Goal: Task Accomplishment & Management: Complete application form

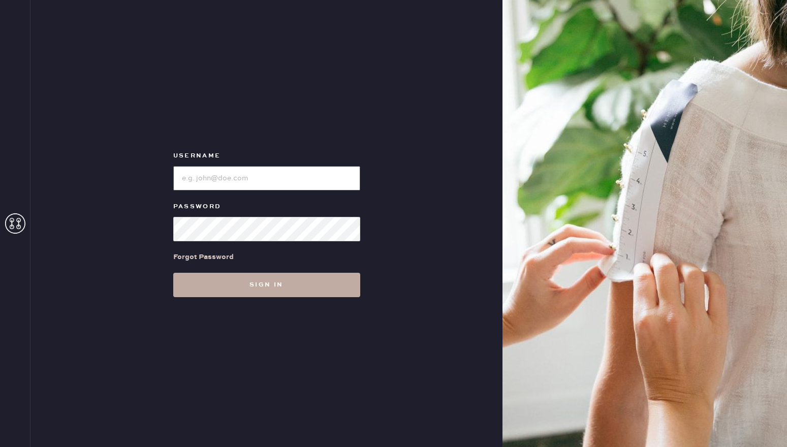
type input "reformationsouthcoastplaza"
click at [265, 286] on button "Sign in" at bounding box center [266, 285] width 187 height 24
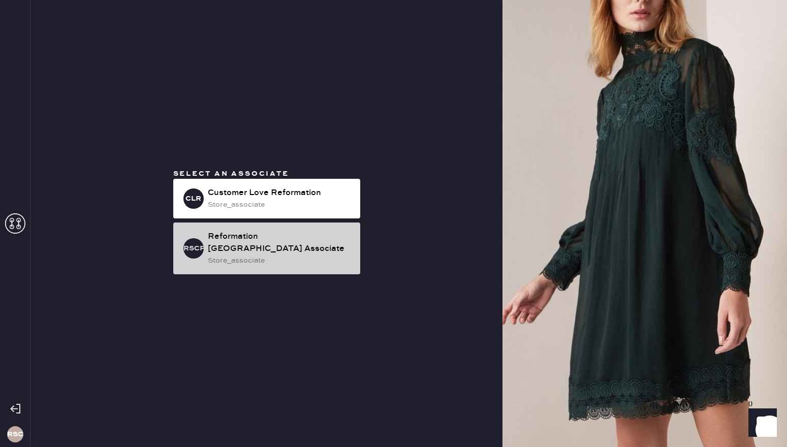
click at [272, 258] on div "store_associate" at bounding box center [280, 260] width 144 height 11
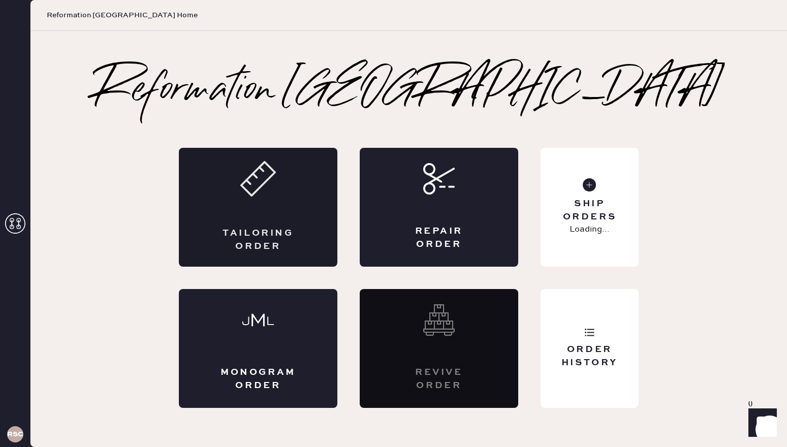
click at [313, 205] on div "Tailoring Order" at bounding box center [258, 207] width 158 height 119
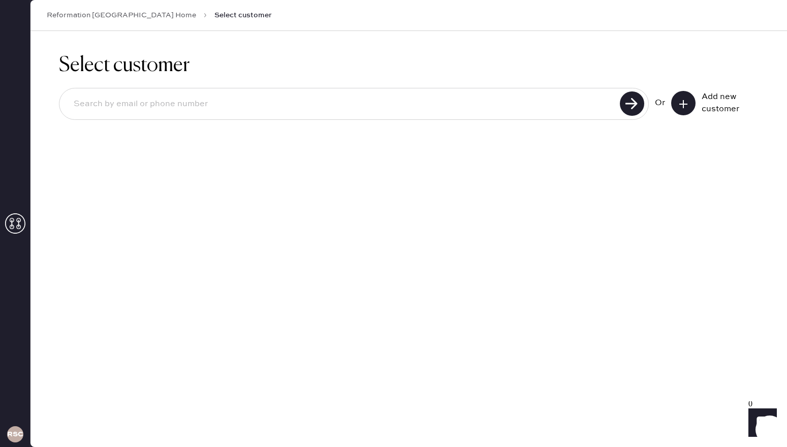
click at [683, 105] on use at bounding box center [683, 104] width 8 height 8
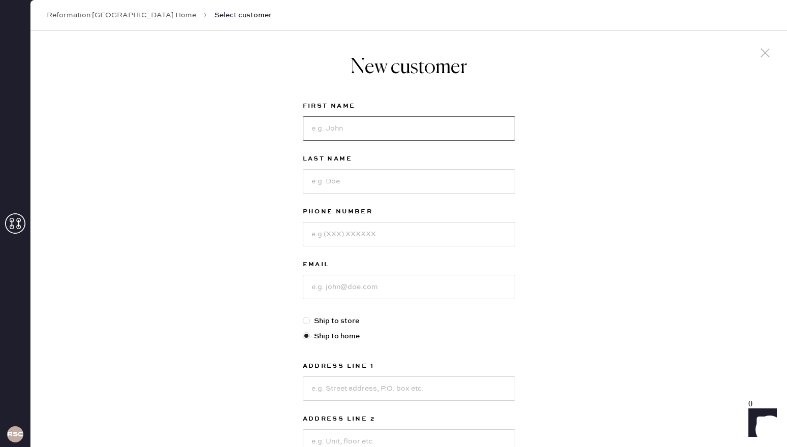
click at [399, 128] on input at bounding box center [409, 128] width 212 height 24
type input "[PERSON_NAME]"
click at [388, 172] on input at bounding box center [409, 181] width 212 height 24
type input "[PERSON_NAME]"
click at [360, 236] on input at bounding box center [409, 234] width 212 height 24
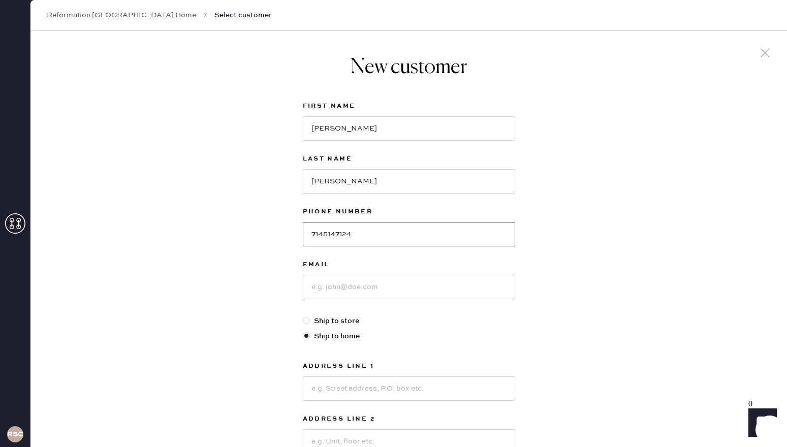
type input "7145147124"
click at [360, 293] on input at bounding box center [409, 287] width 212 height 24
type input "l"
type input "[EMAIL_ADDRESS][DOMAIN_NAME]"
click at [634, 330] on div "New customer First Name [PERSON_NAME] Last Name [PERSON_NAME] Phone Number [PHO…" at bounding box center [408, 346] width 756 height 630
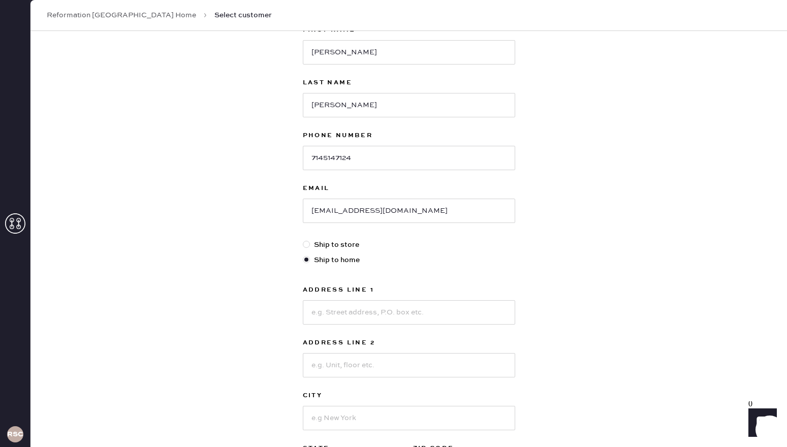
scroll to position [81, 0]
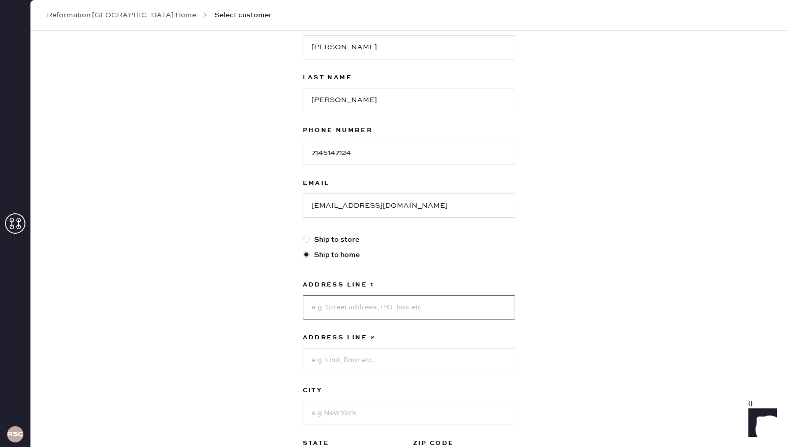
click at [359, 307] on input at bounding box center [409, 307] width 212 height 24
type input "[STREET_ADDRESS]"
click at [341, 406] on input at bounding box center [409, 413] width 212 height 24
type input "[GEOGRAPHIC_DATA]"
click at [601, 392] on div "New customer First Name [PERSON_NAME] Last Name [PERSON_NAME] Phone Number [PHO…" at bounding box center [408, 265] width 756 height 630
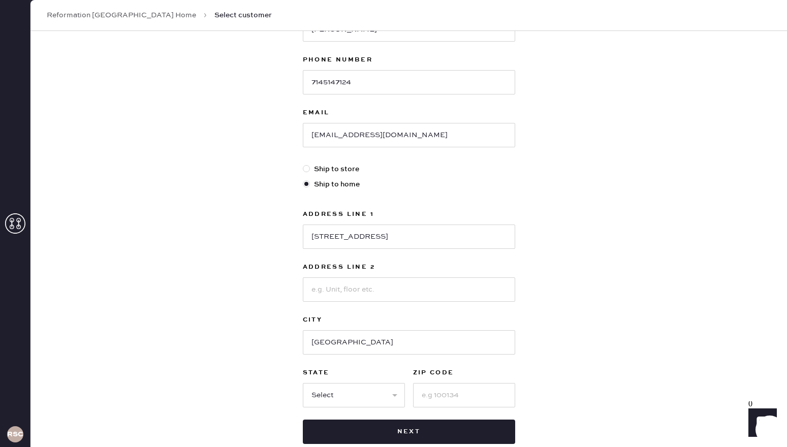
scroll to position [163, 0]
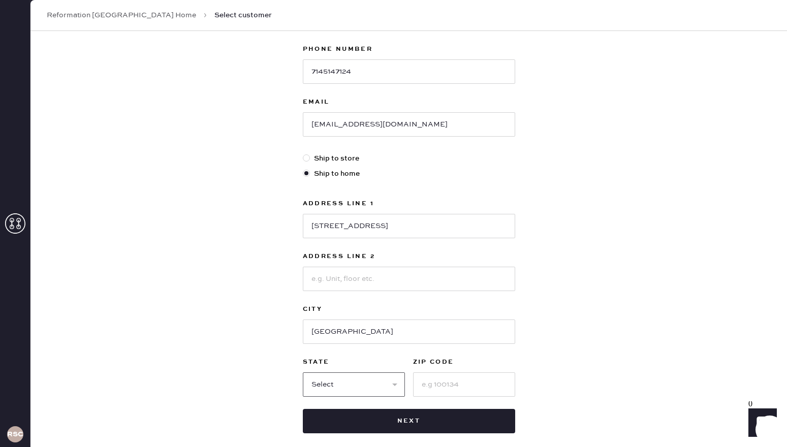
click at [329, 383] on select "Select AK AL AR AZ CA CO CT [GEOGRAPHIC_DATA] DE FL [GEOGRAPHIC_DATA] HI [GEOGR…" at bounding box center [354, 384] width 102 height 24
select select "CA"
click at [303, 372] on select "Select AK AL AR AZ CA CO CT [GEOGRAPHIC_DATA] DE FL [GEOGRAPHIC_DATA] HI [GEOGR…" at bounding box center [354, 384] width 102 height 24
click at [445, 387] on input at bounding box center [464, 384] width 102 height 24
type input "92646"
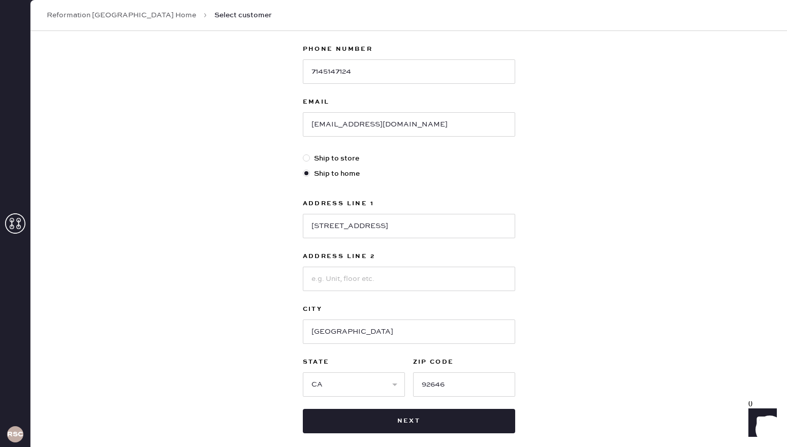
click at [667, 313] on div "New customer First Name [PERSON_NAME] Last Name [PERSON_NAME] Phone Number [PHO…" at bounding box center [408, 183] width 756 height 630
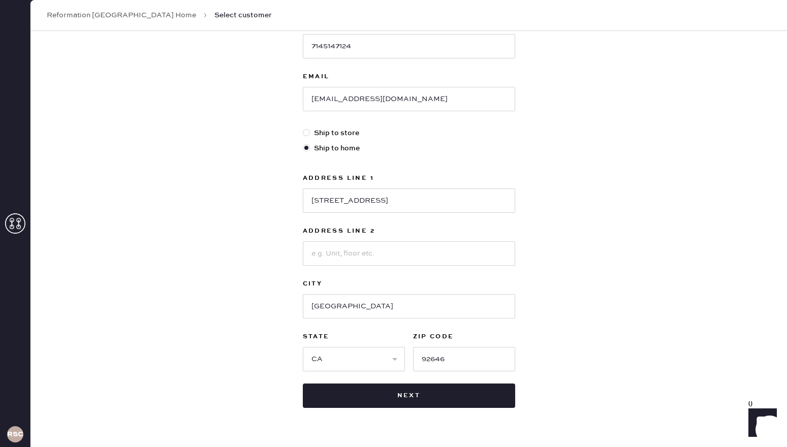
scroll to position [214, 0]
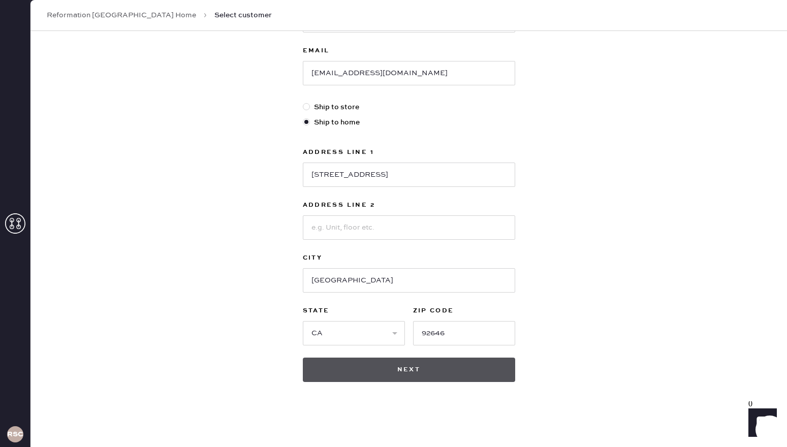
click at [503, 373] on button "Next" at bounding box center [409, 370] width 212 height 24
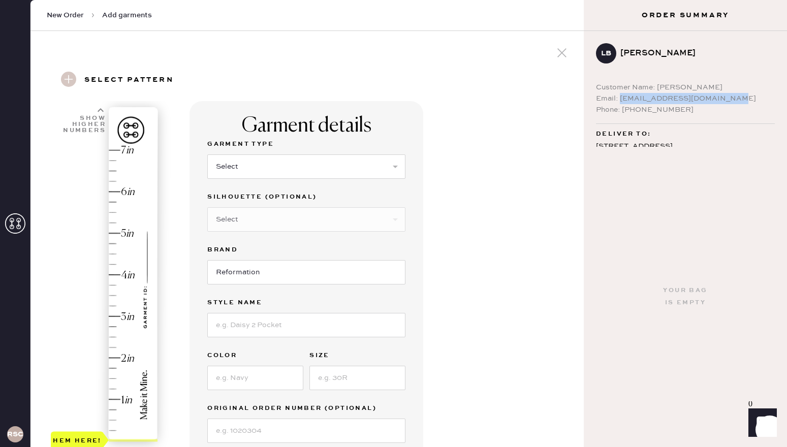
drag, startPoint x: 721, startPoint y: 96, endPoint x: 619, endPoint y: 99, distance: 102.1
click at [619, 99] on div "Email: [EMAIL_ADDRESS][DOMAIN_NAME]" at bounding box center [685, 98] width 179 height 11
copy div "[EMAIL_ADDRESS][DOMAIN_NAME]"
click at [74, 13] on span "New Order" at bounding box center [65, 15] width 37 height 10
click at [74, 15] on span "New Order" at bounding box center [65, 15] width 37 height 10
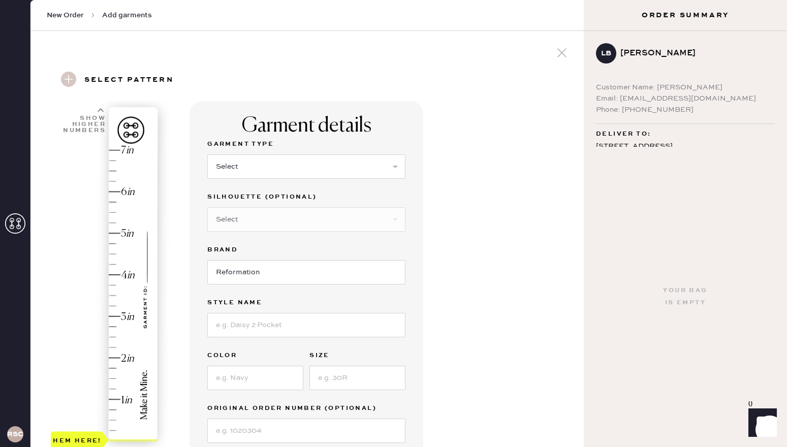
click at [563, 56] on icon at bounding box center [561, 52] width 15 height 15
click at [561, 54] on icon at bounding box center [561, 52] width 15 height 15
click at [116, 15] on span "Add garments" at bounding box center [127, 15] width 50 height 10
click at [566, 55] on icon at bounding box center [561, 52] width 15 height 15
click at [16, 220] on icon at bounding box center [15, 223] width 20 height 20
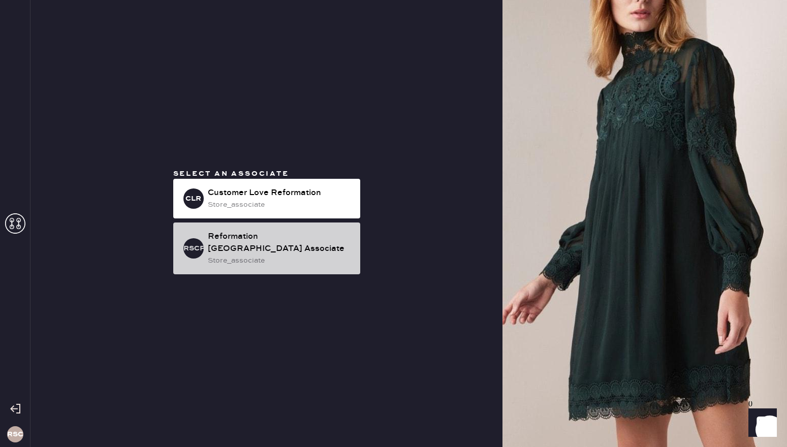
click at [263, 247] on div "Reformation [GEOGRAPHIC_DATA] Associate" at bounding box center [280, 243] width 144 height 24
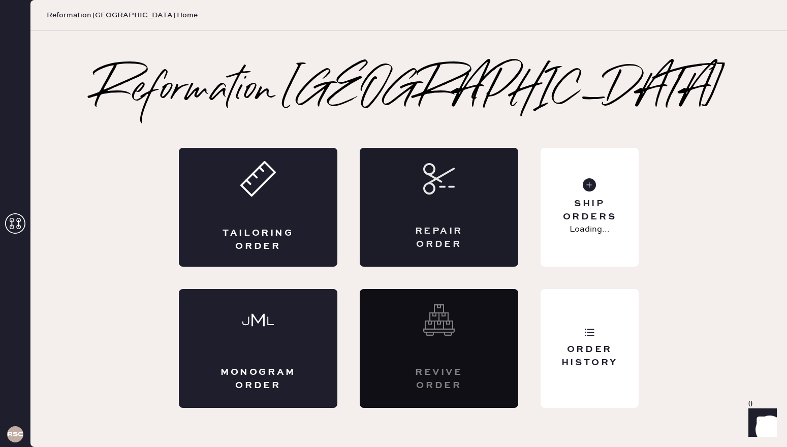
click at [454, 233] on div "Repair Order" at bounding box center [438, 237] width 77 height 25
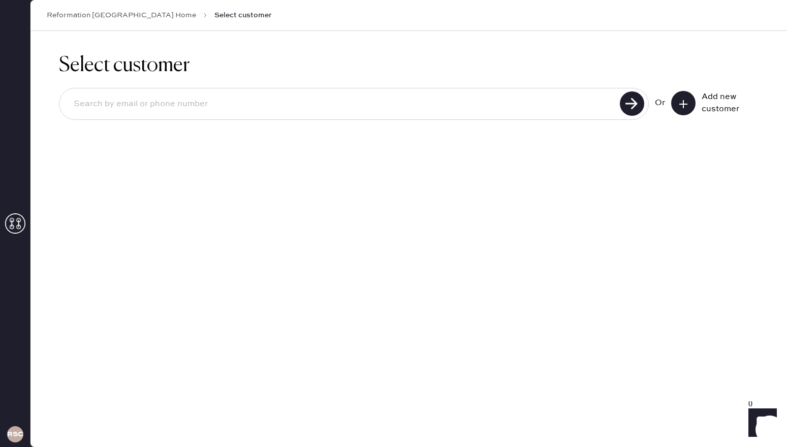
click at [403, 117] on div at bounding box center [354, 104] width 590 height 32
click at [403, 112] on input at bounding box center [341, 103] width 551 height 23
paste input "[EMAIL_ADDRESS][DOMAIN_NAME]"
type input "[EMAIL_ADDRESS][DOMAIN_NAME]"
click at [626, 107] on use at bounding box center [632, 103] width 24 height 24
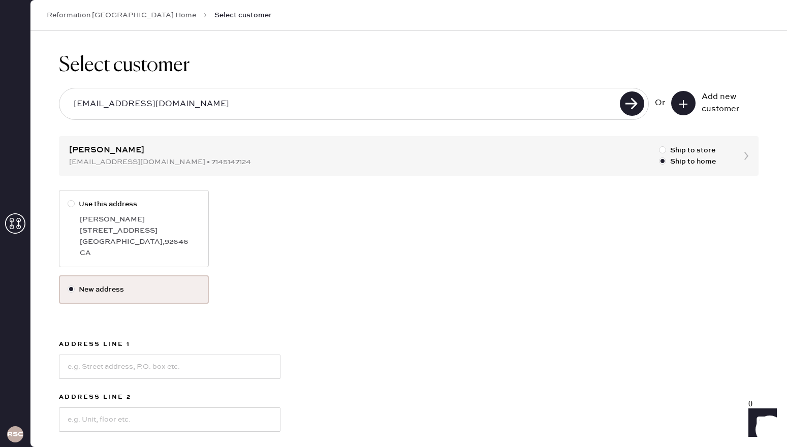
click at [71, 202] on div at bounding box center [71, 203] width 7 height 7
click at [68, 199] on input "Use this address" at bounding box center [68, 199] width 1 height 1
radio input "true"
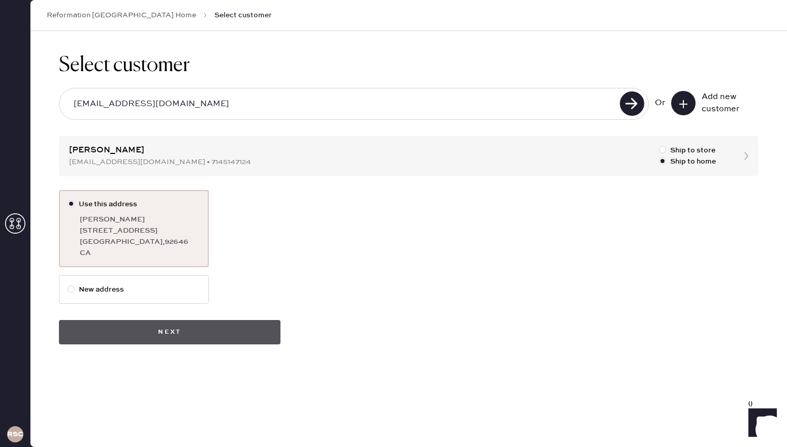
click at [275, 325] on button "Next" at bounding box center [169, 332] width 221 height 24
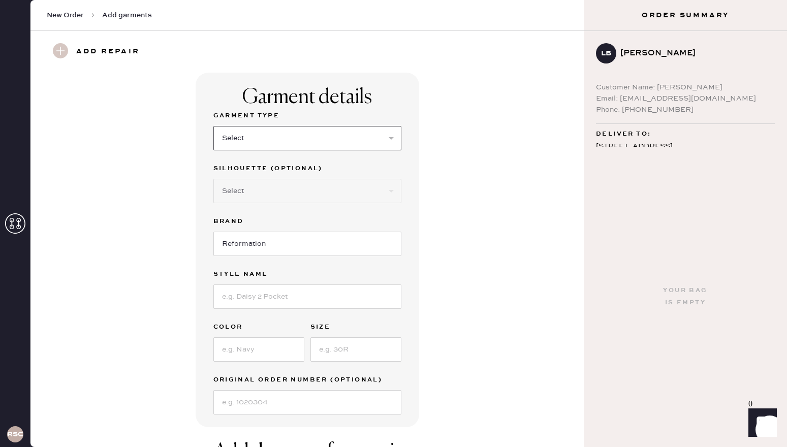
click at [286, 133] on select "Select Basic Skirt Jeans Leggings Pants Shorts Basic Sleeved Dress Basic Sleeve…" at bounding box center [307, 138] width 188 height 24
select select "7"
click at [213, 126] on select "Select Basic Skirt Jeans Leggings Pants Shorts Basic Sleeved Dress Basic Sleeve…" at bounding box center [307, 138] width 188 height 24
click at [269, 293] on input at bounding box center [307, 296] width 188 height 24
type input "blue & white floral dress"
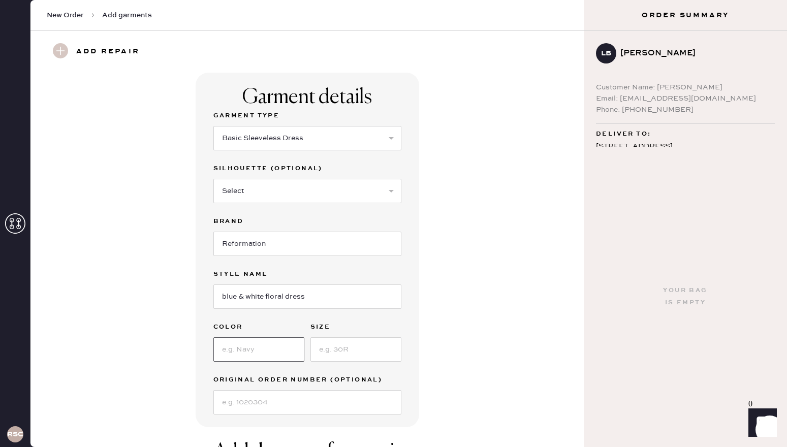
click at [234, 348] on input at bounding box center [258, 349] width 91 height 24
type input "blue floral"
click at [344, 354] on input at bounding box center [355, 349] width 91 height 24
click at [337, 348] on input "no zie on dress" at bounding box center [355, 349] width 91 height 24
type input "no size on dress"
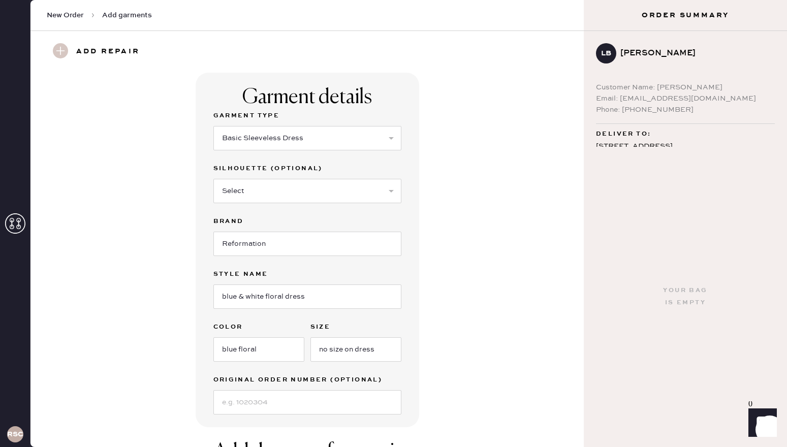
click at [513, 348] on div "Garment details Garment Type Select Basic Skirt Jeans Leggings Pants Shorts Bas…" at bounding box center [307, 250] width 517 height 354
click at [510, 301] on div "Garment details Garment Type Select Basic Skirt Jeans Leggings Pants Shorts Bas…" at bounding box center [307, 250] width 517 height 354
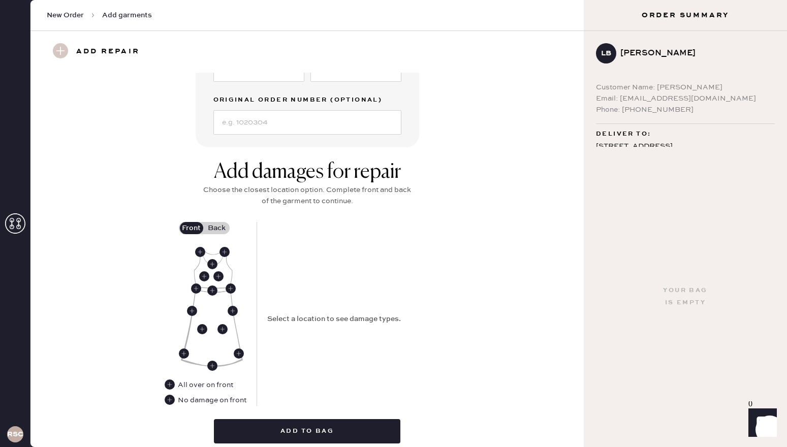
scroll to position [305, 0]
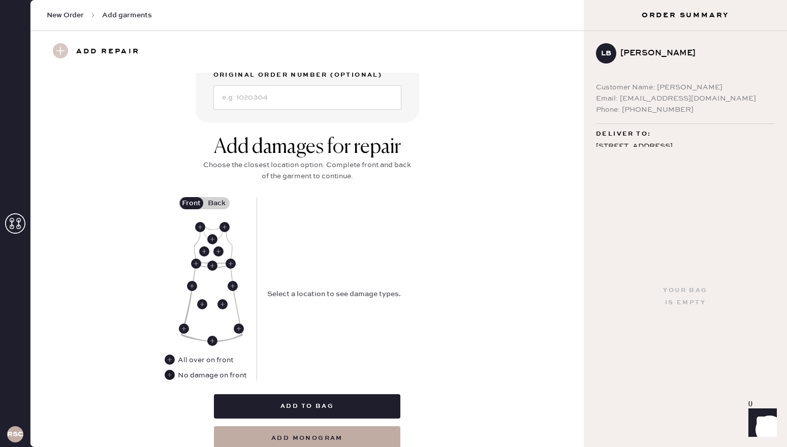
click at [169, 376] on use at bounding box center [170, 375] width 10 height 10
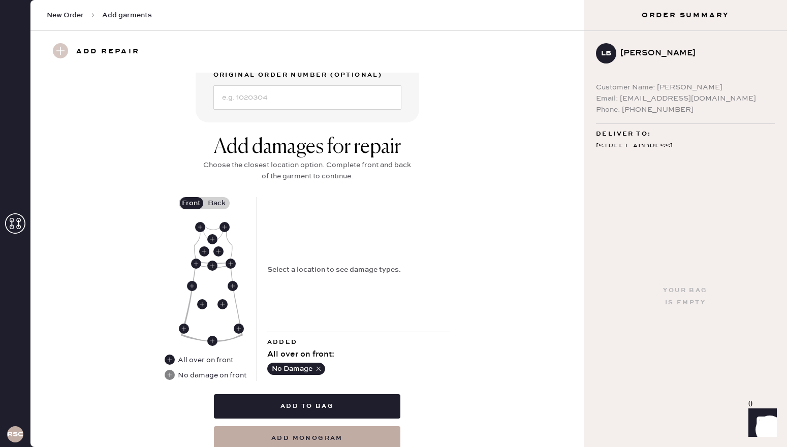
click at [216, 203] on label "Back" at bounding box center [216, 203] width 25 height 12
click at [217, 203] on input "Back" at bounding box center [217, 203] width 0 height 0
click at [214, 267] on use at bounding box center [214, 266] width 10 height 10
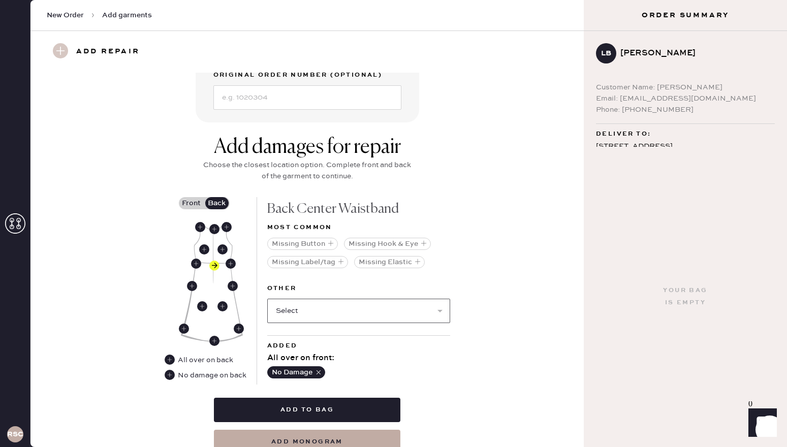
click at [427, 312] on select "Select Broken / Ripped Hem Broken Beads Broken Belt Loop Broken Button Broken C…" at bounding box center [358, 311] width 183 height 24
select select "1611"
click at [267, 299] on select "Select Broken / Ripped Hem Broken Beads Broken Belt Loop Broken Button Broken C…" at bounding box center [358, 311] width 183 height 24
select select
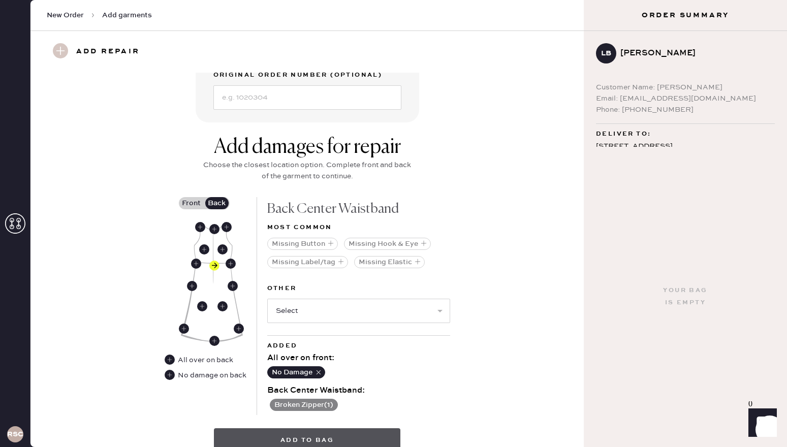
click at [335, 434] on button "Add to bag" at bounding box center [307, 440] width 186 height 24
select select
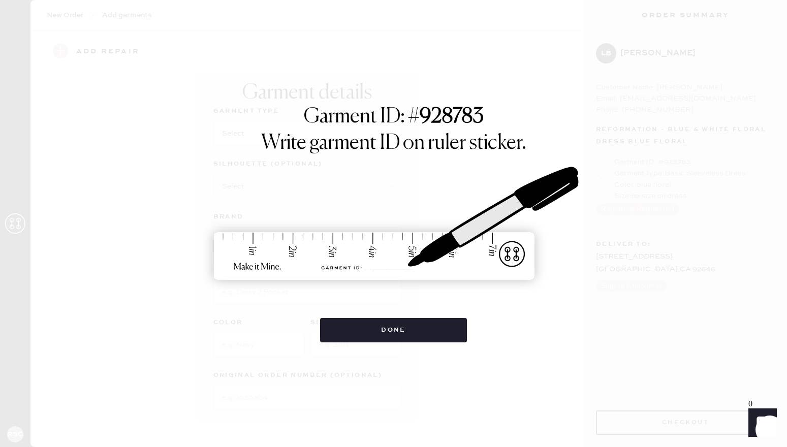
scroll to position [4, 0]
click at [383, 331] on button "Done" at bounding box center [393, 330] width 147 height 24
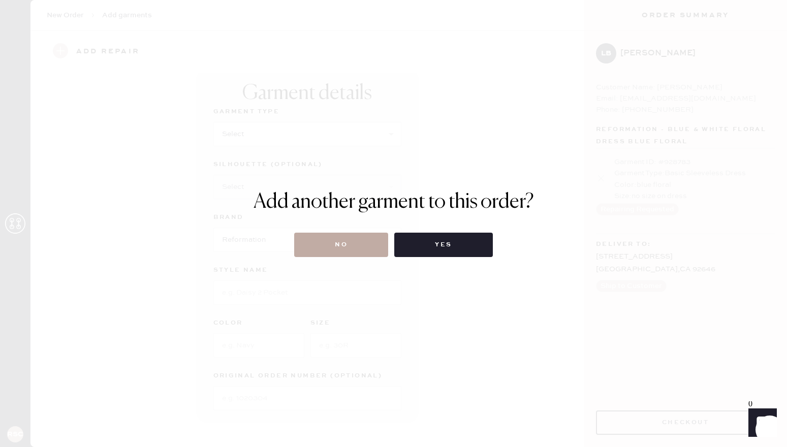
click at [366, 247] on button "No" at bounding box center [341, 245] width 94 height 24
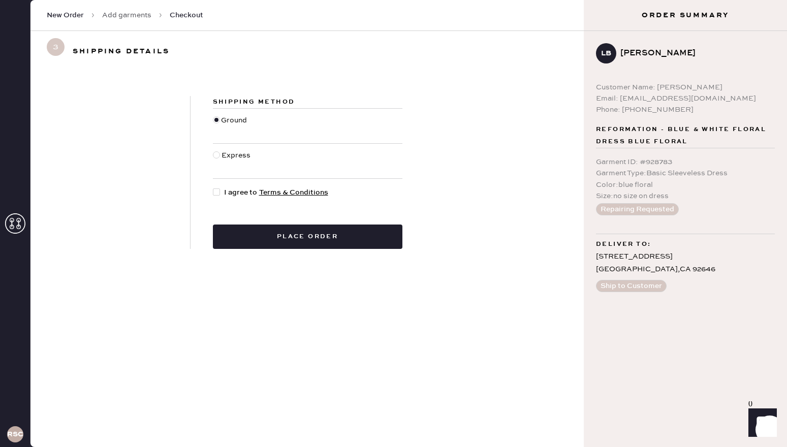
click at [218, 192] on div at bounding box center [216, 191] width 7 height 7
click at [213, 187] on input "I agree to Terms & Conditions" at bounding box center [213, 187] width 1 height 1
checkbox input "true"
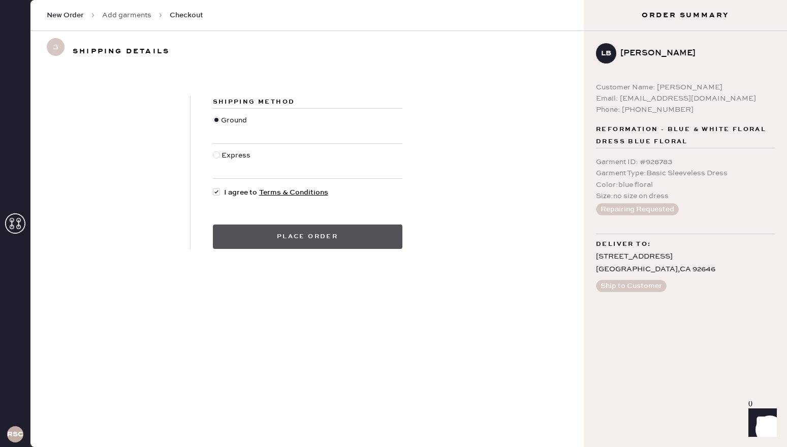
click at [231, 233] on button "Place order" at bounding box center [307, 236] width 189 height 24
